Goal: Task Accomplishment & Management: Complete application form

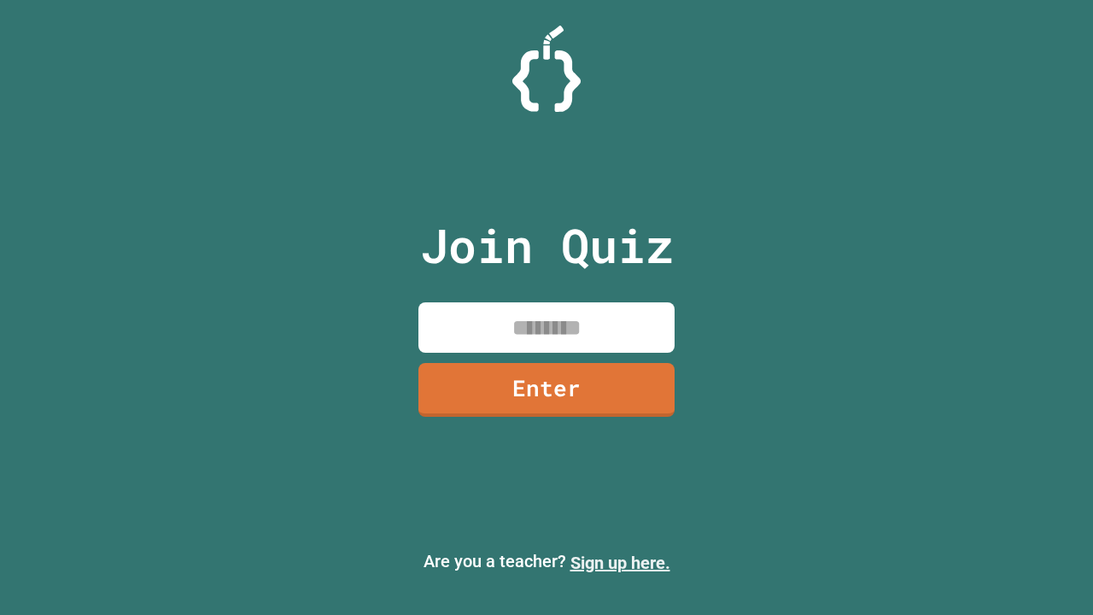
click at [620, 563] on link "Sign up here." at bounding box center [621, 563] width 100 height 20
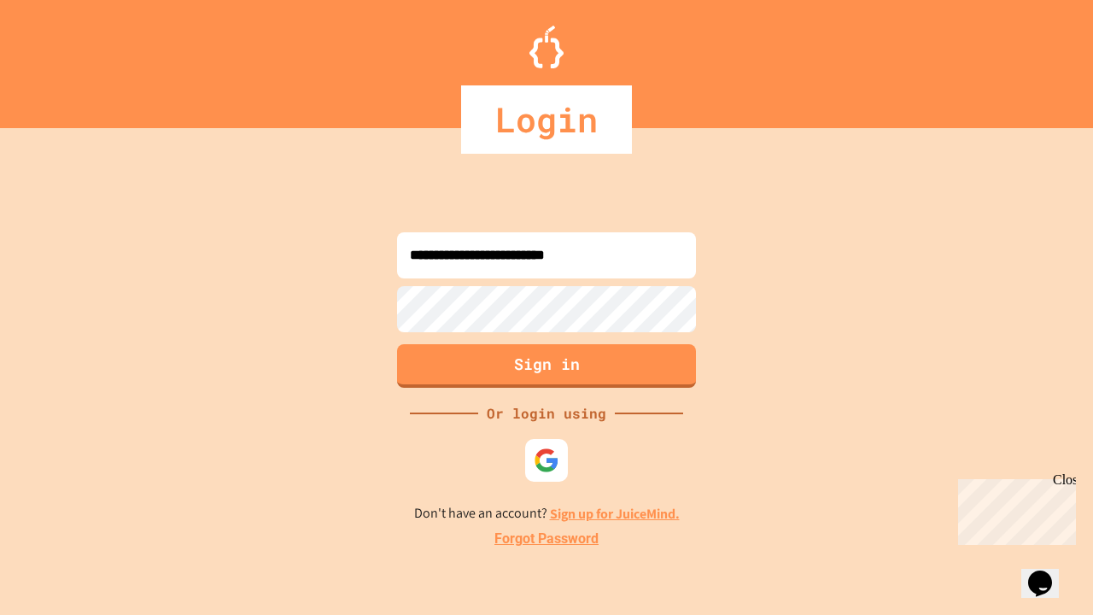
type input "**********"
